Goal: Task Accomplishment & Management: Complete application form

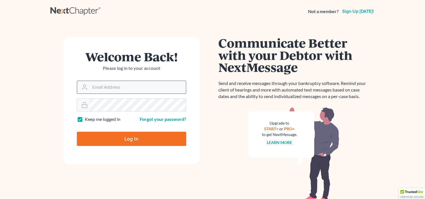
click at [122, 87] on input "Email Address" at bounding box center [138, 87] width 96 height 13
type input "pacer@lynnlawgroup.com"
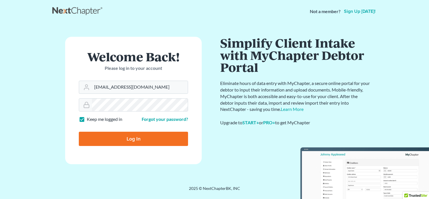
click at [130, 137] on input "Log In" at bounding box center [133, 138] width 109 height 14
type input "Thinking..."
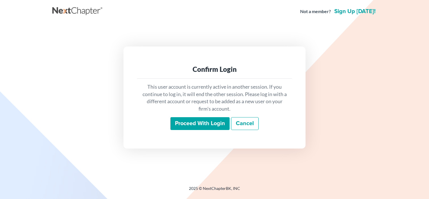
click at [189, 122] on input "Proceed with login" at bounding box center [199, 123] width 59 height 13
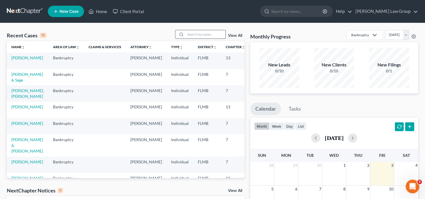
click at [203, 34] on input "search" at bounding box center [206, 34] width 40 height 8
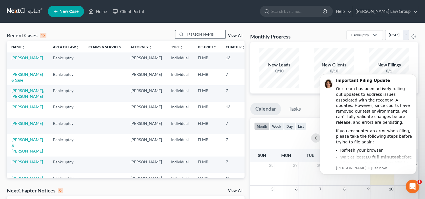
type input "rutledge"
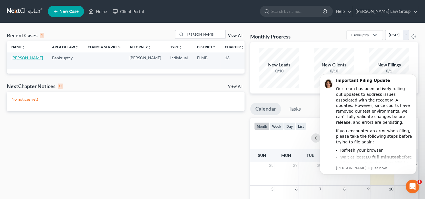
click at [16, 57] on link "Rutledge, James" at bounding box center [27, 57] width 32 height 5
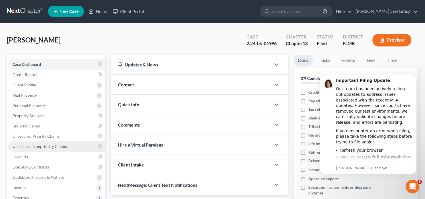
click at [40, 144] on span "Unsecured Nonpriority Claims" at bounding box center [40, 146] width 54 height 5
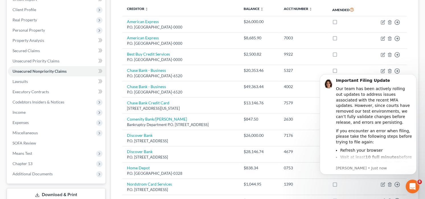
scroll to position [199, 0]
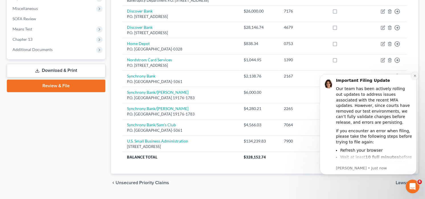
click at [414, 74] on icon "Dismiss notification" at bounding box center [414, 75] width 3 height 3
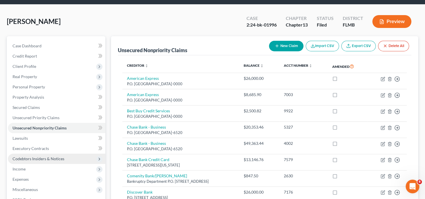
scroll to position [28, 0]
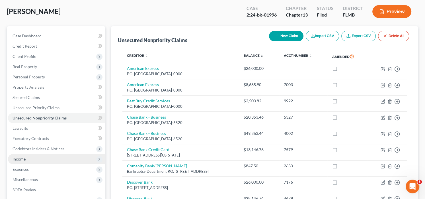
click at [38, 157] on span "Income" at bounding box center [56, 159] width 97 height 10
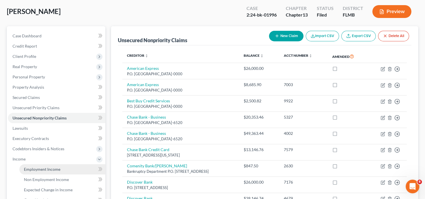
click at [43, 171] on link "Employment Income" at bounding box center [62, 169] width 86 height 10
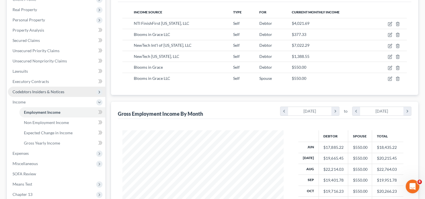
scroll to position [142, 0]
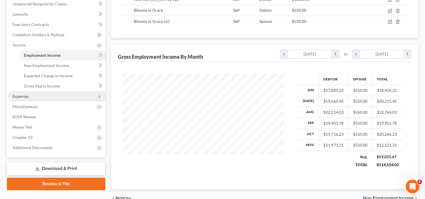
click at [37, 95] on span "Expenses" at bounding box center [56, 96] width 97 height 10
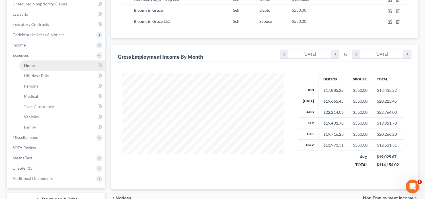
click at [36, 62] on link "Home" at bounding box center [62, 65] width 86 height 10
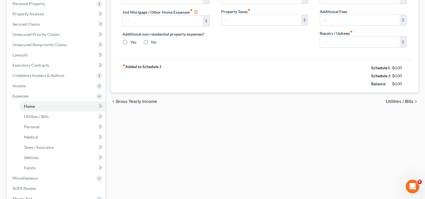
type input "3,600.00"
type input "0.00"
radio input "true"
type input "0.00"
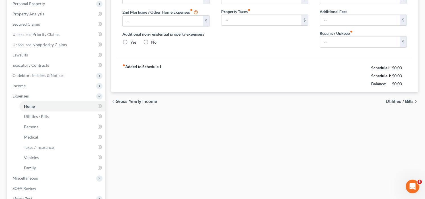
type input "217.00"
type input "0.00"
type input "60.00"
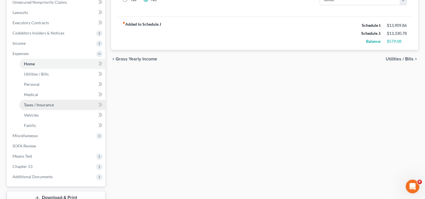
scroll to position [185, 0]
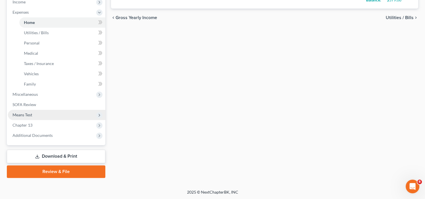
click at [36, 114] on span "Means Test" at bounding box center [56, 115] width 97 height 10
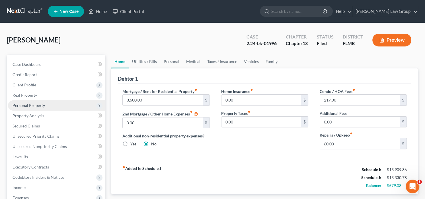
scroll to position [114, 0]
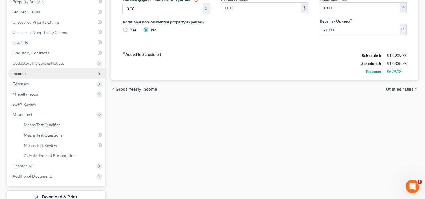
click at [26, 71] on span "Income" at bounding box center [56, 73] width 97 height 10
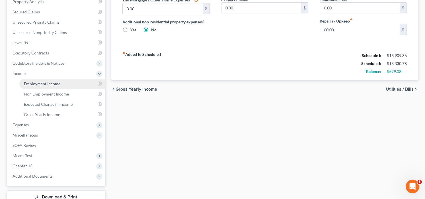
click at [47, 81] on span "Employment Income" at bounding box center [42, 83] width 36 height 5
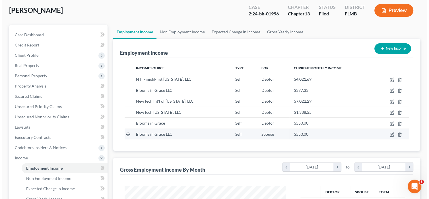
scroll to position [57, 0]
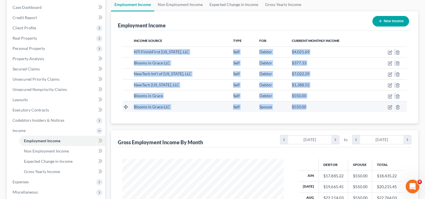
drag, startPoint x: 135, startPoint y: 50, endPoint x: 312, endPoint y: 105, distance: 185.9
click at [312, 105] on tbody "NTI FinishFirst Florida, LLC Self Debtor $4,021.69 Blooms in Grace LLC Self Deb…" at bounding box center [264, 78] width 284 height 65
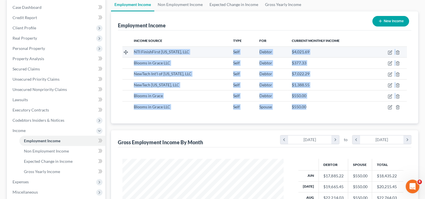
copy tbody "NTI FinishFirst Florida, LLC Self Debtor $4,021.69 Blooms in Grace LLC Self Deb…"
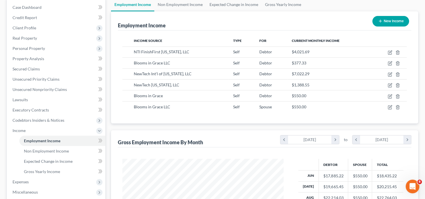
click at [367, 35] on th "Current Monthly Income" at bounding box center [329, 40] width 85 height 11
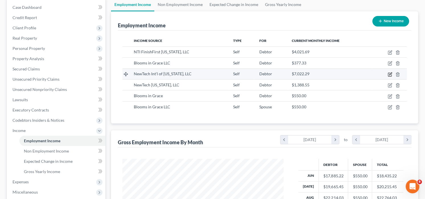
click at [389, 73] on icon "button" at bounding box center [390, 74] width 5 height 5
select select "1"
select select "9"
select select "0"
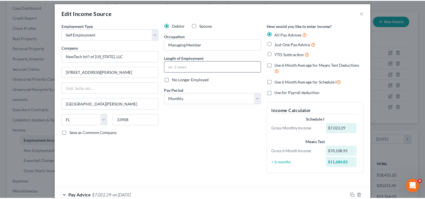
scroll to position [0, 0]
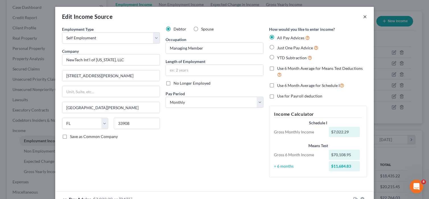
click at [363, 18] on button "×" at bounding box center [365, 16] width 4 height 7
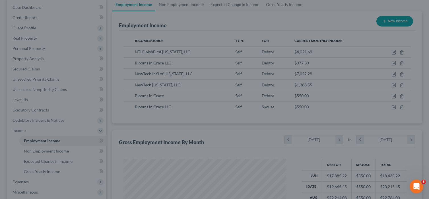
scroll to position [284489, 284418]
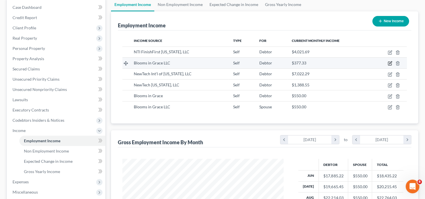
click at [391, 61] on icon "button" at bounding box center [390, 62] width 3 height 3
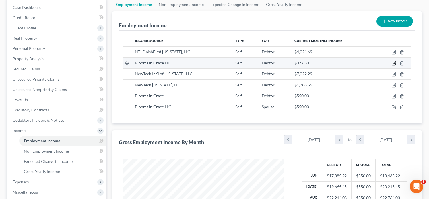
select select "1"
select select "9"
select select "0"
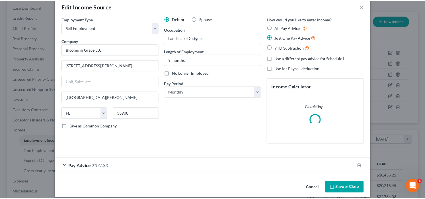
scroll to position [0, 0]
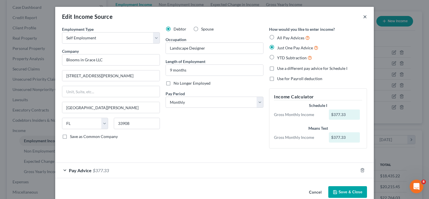
click at [365, 17] on button "×" at bounding box center [365, 16] width 4 height 7
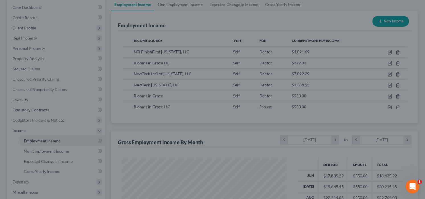
scroll to position [284489, 284418]
